Goal: Transaction & Acquisition: Download file/media

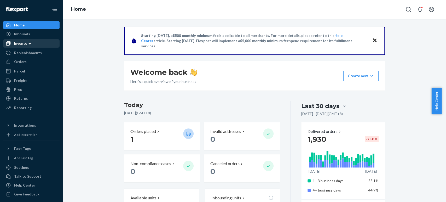
click at [27, 43] on div "Inventory" at bounding box center [22, 43] width 17 height 5
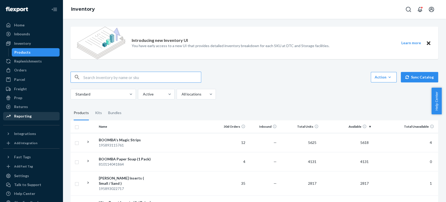
click at [28, 113] on div "Reporting" at bounding box center [22, 115] width 17 height 5
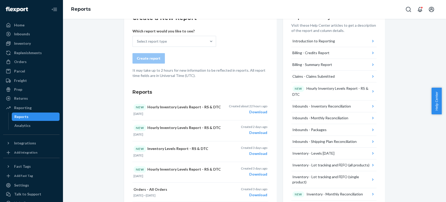
scroll to position [29, 0]
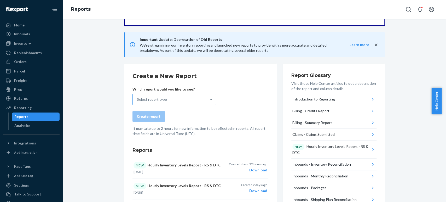
click at [150, 99] on div "Select report type" at bounding box center [152, 99] width 30 height 5
click at [137, 99] on input "Select report type" at bounding box center [137, 99] width 1 height 5
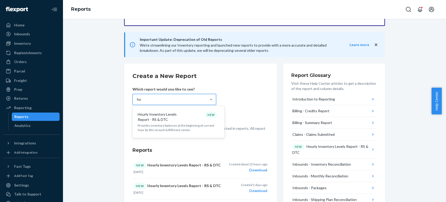
type input "hou"
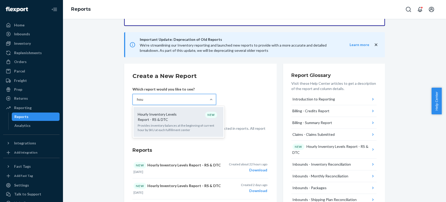
click at [163, 122] on div "Hourly Inventory Levels Report - RS & DTC NEW Provides inventory balances at th…" at bounding box center [179, 122] width 84 height 26
click at [143, 102] on input "hou" at bounding box center [140, 99] width 7 height 5
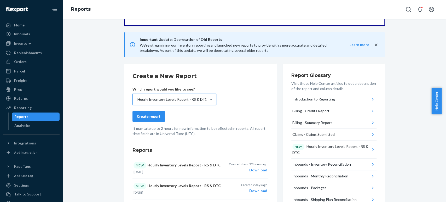
click at [156, 117] on div "Create report" at bounding box center [148, 116] width 23 height 5
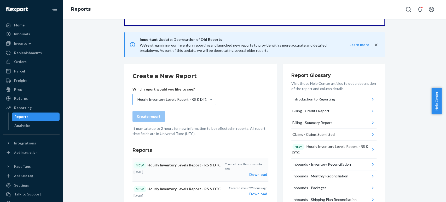
click at [251, 172] on div "Download" at bounding box center [245, 174] width 43 height 5
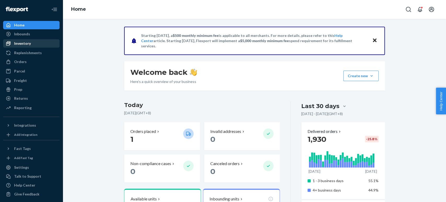
click at [27, 45] on div "Inventory" at bounding box center [22, 43] width 17 height 5
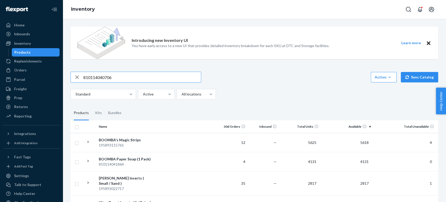
type input "810114040706"
